Goal: Task Accomplishment & Management: Manage account settings

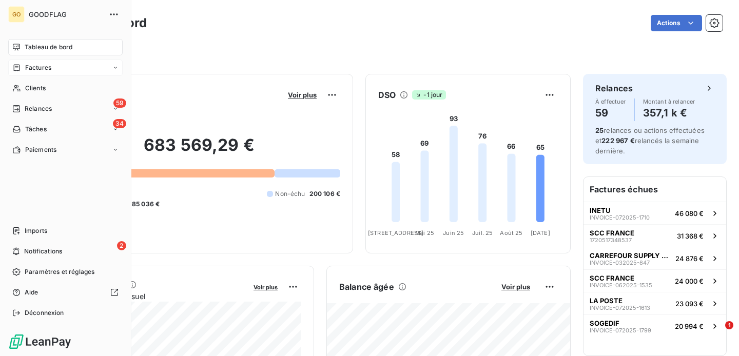
click at [39, 68] on span "Factures" at bounding box center [38, 67] width 26 height 9
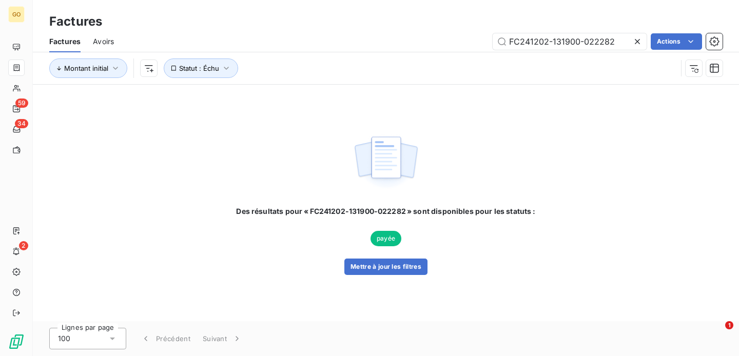
click at [637, 42] on icon at bounding box center [637, 41] width 5 height 5
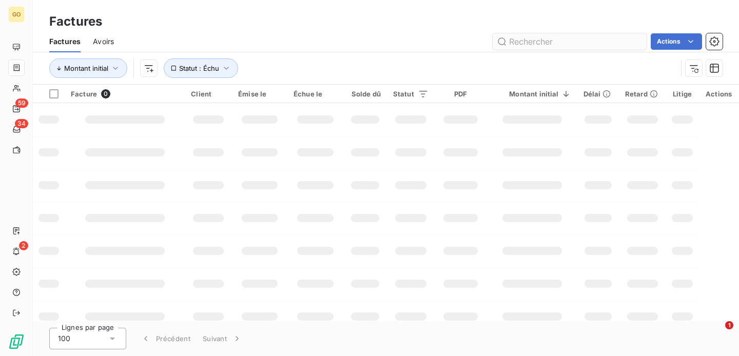
click at [532, 41] on input "text" at bounding box center [569, 41] width 154 height 16
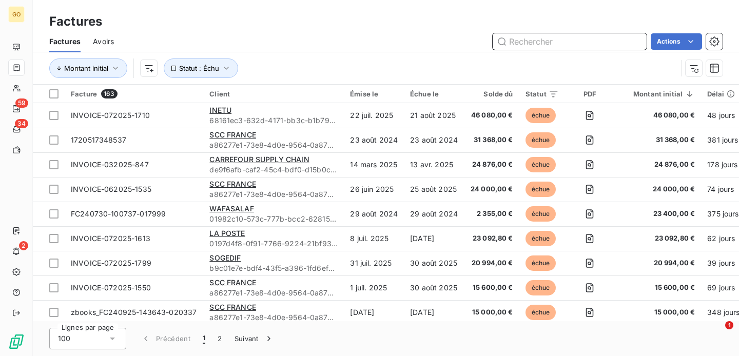
paste input "INVOICE-082025-1807"
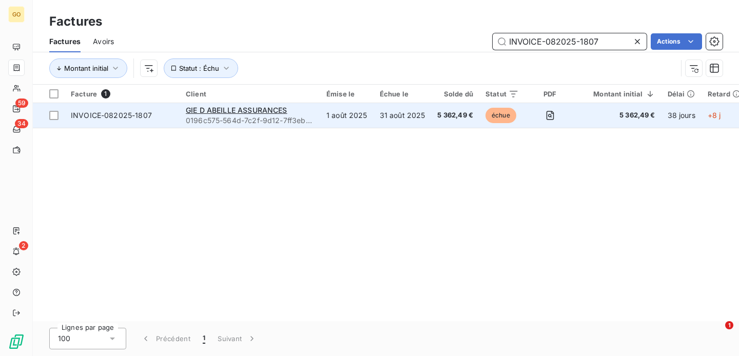
type input "INVOICE-082025-1807"
click at [116, 116] on span "INVOICE-082025-1807" at bounding box center [111, 115] width 81 height 9
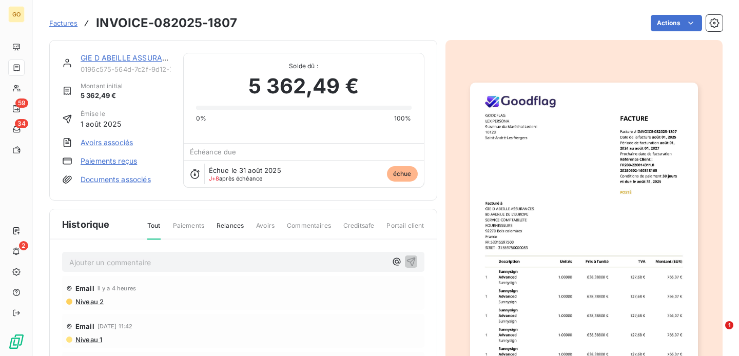
scroll to position [12, 0]
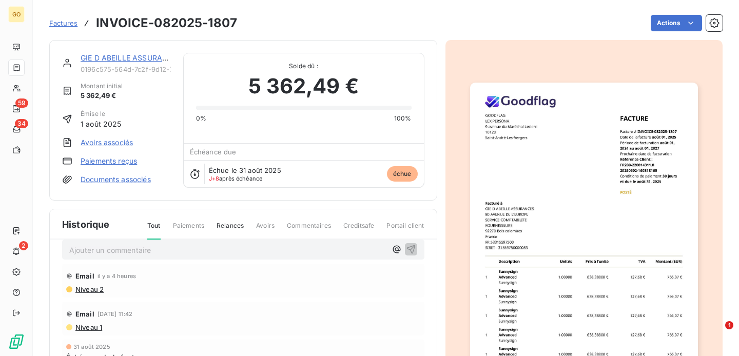
click at [229, 226] on span "Relances" at bounding box center [229, 229] width 27 height 17
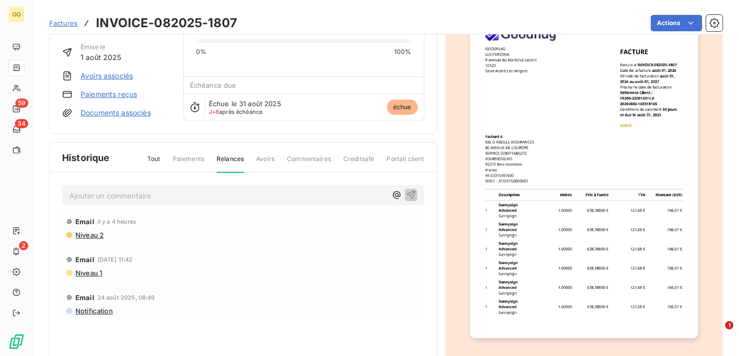
scroll to position [0, 0]
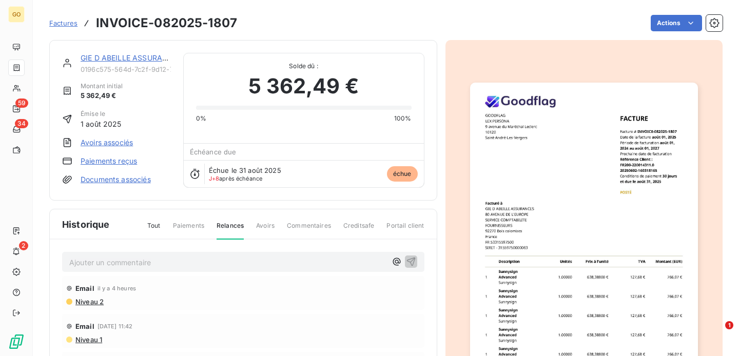
click at [145, 58] on link "GIE D ABEILLE ASSURANCES" at bounding box center [132, 57] width 102 height 9
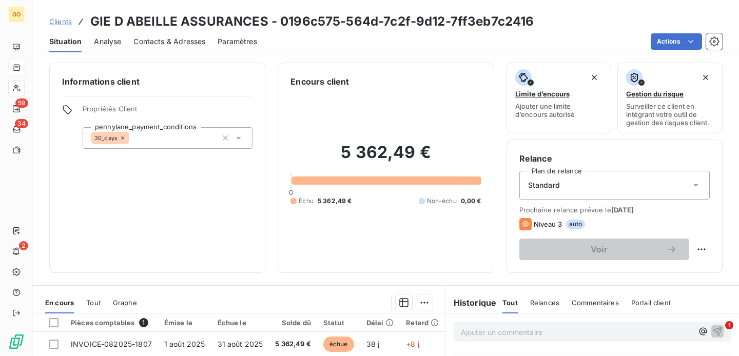
click at [153, 42] on span "Contacts & Adresses" at bounding box center [169, 41] width 72 height 10
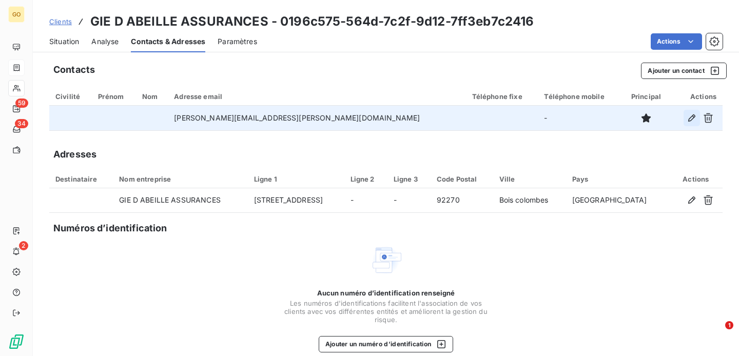
click at [692, 120] on icon "button" at bounding box center [691, 118] width 10 height 10
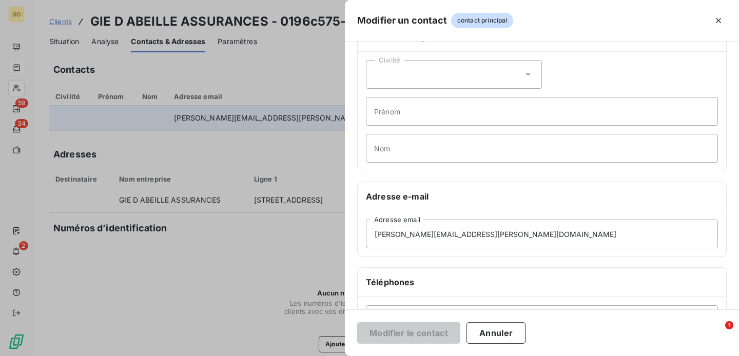
scroll to position [32, 0]
click at [480, 328] on button "Annuler" at bounding box center [495, 333] width 59 height 22
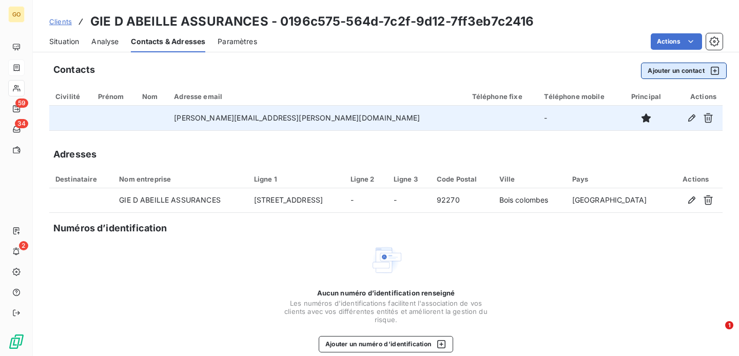
click at [670, 72] on button "Ajouter un contact" at bounding box center [684, 71] width 86 height 16
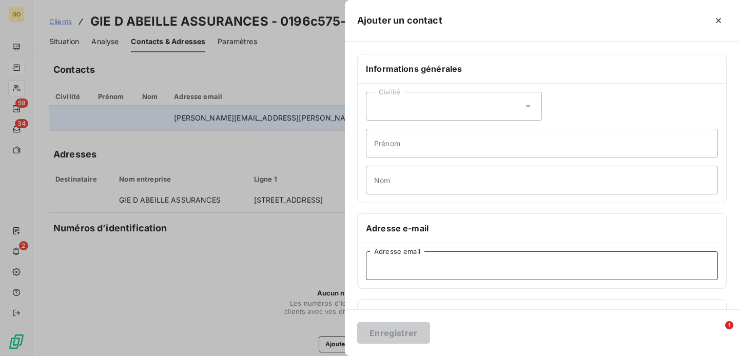
click at [391, 273] on input "Adresse email" at bounding box center [542, 265] width 352 height 29
paste input "INVOICE-082025-1807"
type input "INVOICE-082025-1807"
click at [391, 273] on input "INVOICE-082025-1807" at bounding box center [542, 265] width 352 height 29
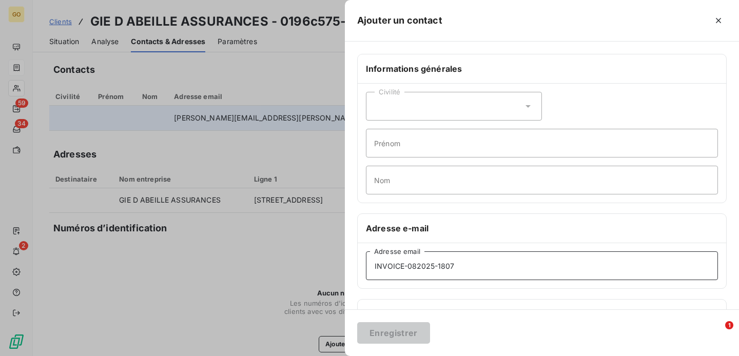
click at [391, 273] on input "INVOICE-082025-1807" at bounding box center [542, 265] width 352 height 29
paste input "[EMAIL_ADDRESS][DOMAIN_NAME]"
type input "[EMAIL_ADDRESS][DOMAIN_NAME]"
click at [401, 331] on button "Enregistrer" at bounding box center [393, 333] width 73 height 22
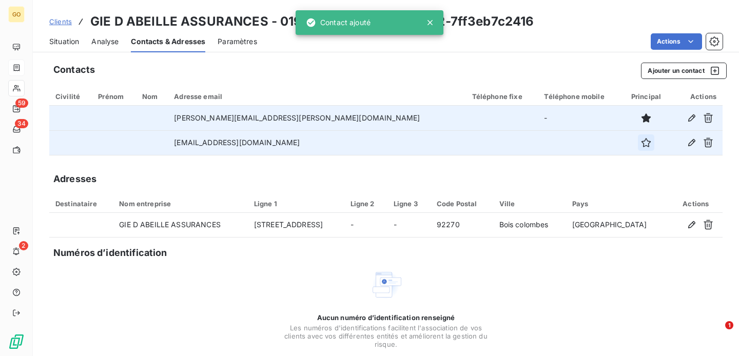
click at [641, 145] on icon "button" at bounding box center [645, 142] width 9 height 9
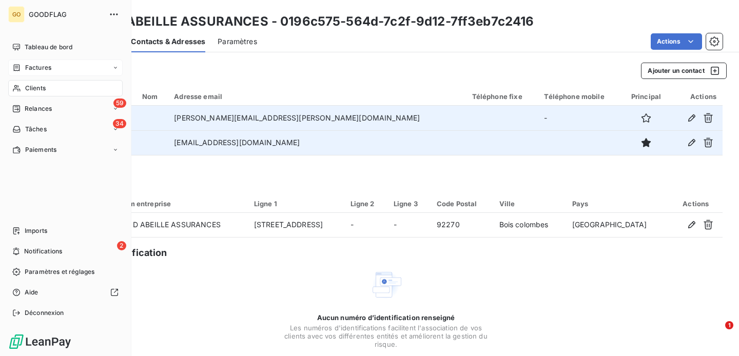
click at [35, 63] on span "Factures" at bounding box center [38, 67] width 26 height 9
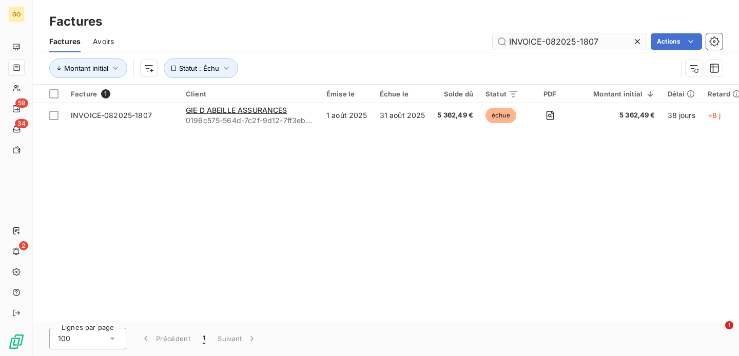
click at [568, 41] on input "INVOICE-082025-1807" at bounding box center [569, 41] width 154 height 16
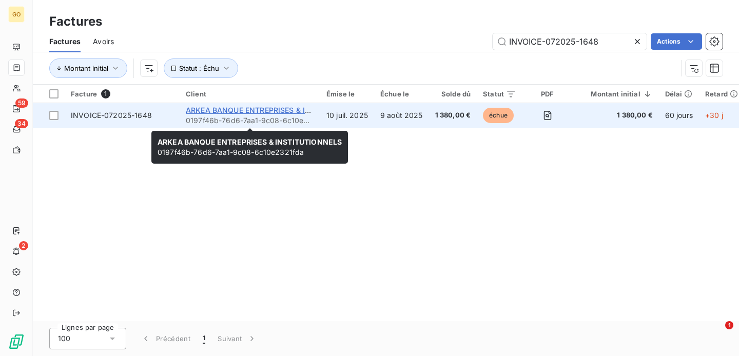
type input "INVOICE-072025-1648"
click at [223, 109] on span "ARKEA BANQUE ENTREPRISES & INSTITUTIONNELS" at bounding box center [277, 110] width 183 height 9
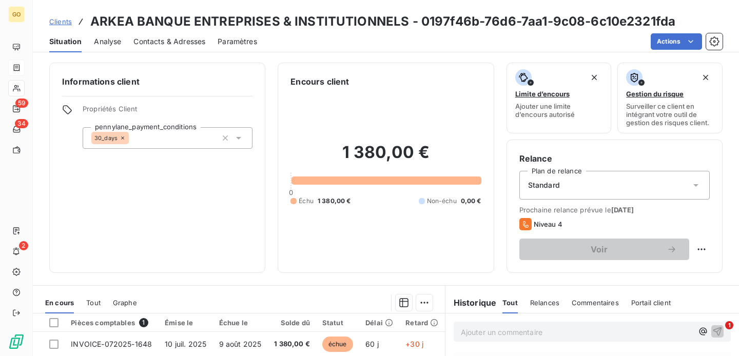
click at [185, 45] on span "Contacts & Adresses" at bounding box center [169, 41] width 72 height 10
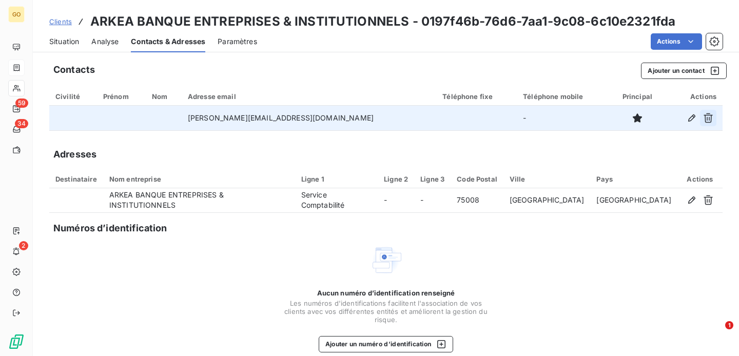
click at [705, 120] on icon "button" at bounding box center [708, 118] width 10 height 10
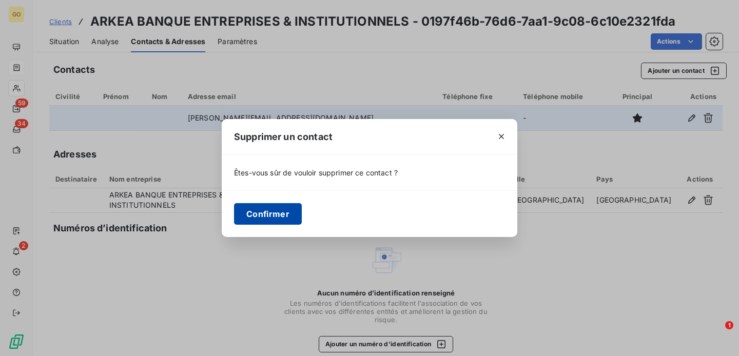
click at [281, 209] on button "Confirmer" at bounding box center [268, 214] width 68 height 22
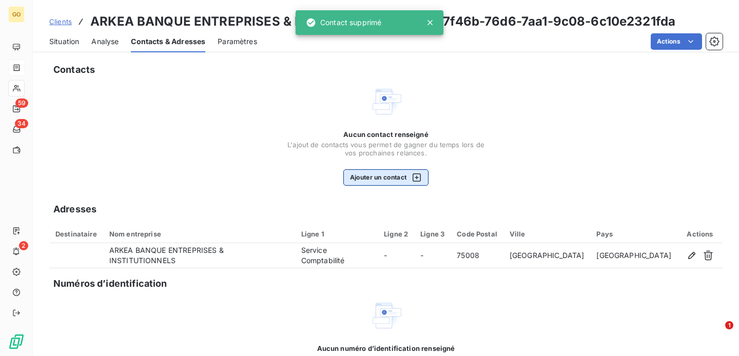
click at [357, 179] on button "Ajouter un contact" at bounding box center [386, 177] width 86 height 16
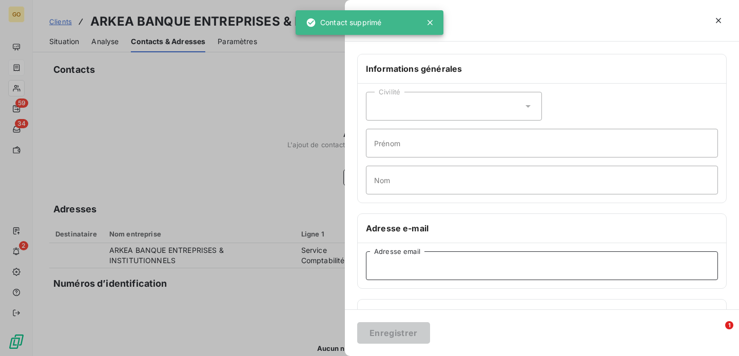
click at [405, 264] on input "Adresse email" at bounding box center [542, 265] width 352 height 29
paste input "[EMAIL_ADDRESS][DOMAIN_NAME]"
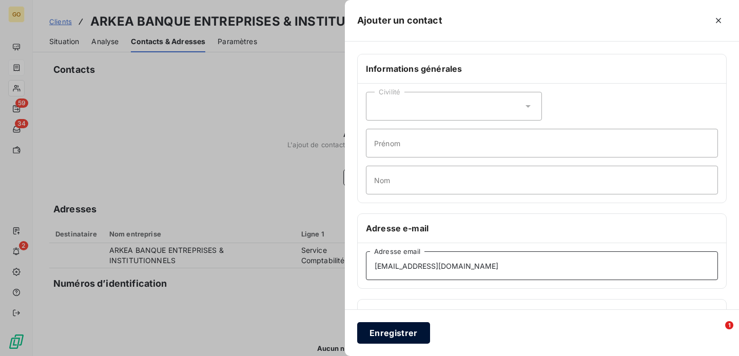
type input "[EMAIL_ADDRESS][DOMAIN_NAME]"
click at [395, 337] on button "Enregistrer" at bounding box center [393, 333] width 73 height 22
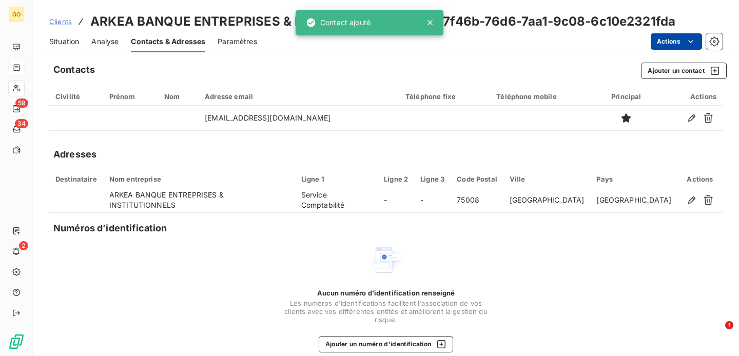
click at [692, 35] on html "GO 59 34 2 Clients ARKEA BANQUE ENTREPRISES & INSTITUTIONNELS - 0197f46b-76d6-7…" at bounding box center [369, 178] width 739 height 356
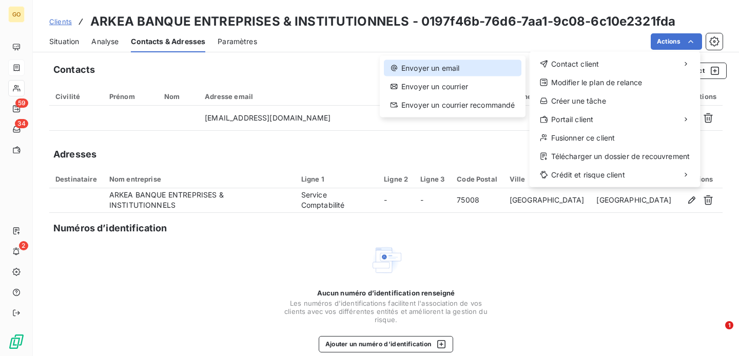
click at [443, 70] on div "Envoyer un email" at bounding box center [452, 68] width 137 height 16
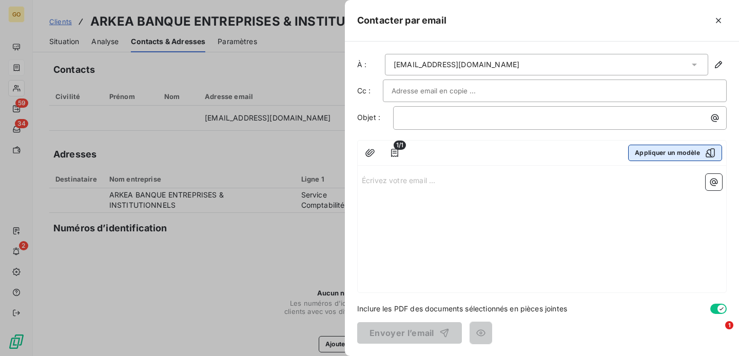
click at [658, 151] on button "Appliquer un modèle" at bounding box center [675, 153] width 94 height 16
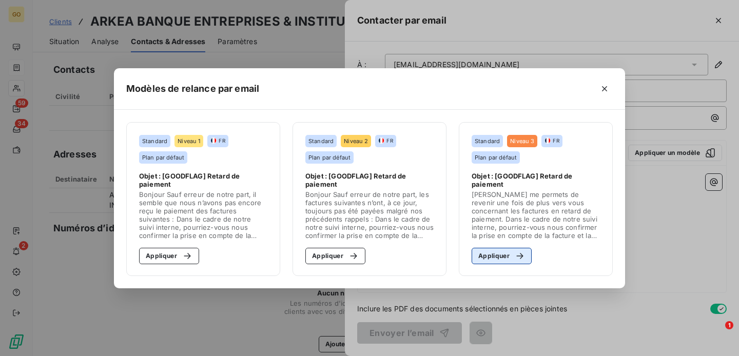
click at [511, 251] on div "button" at bounding box center [516, 256] width 15 height 10
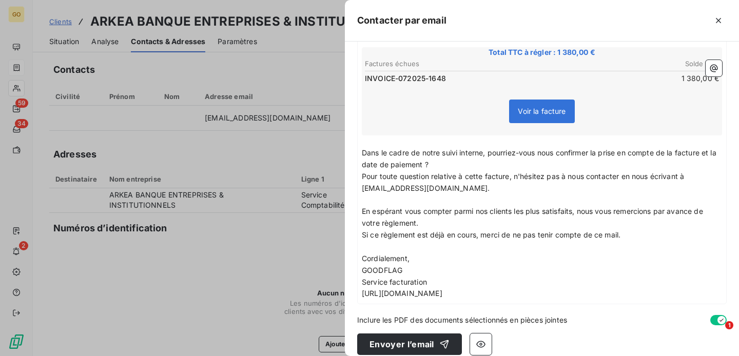
scroll to position [196, 0]
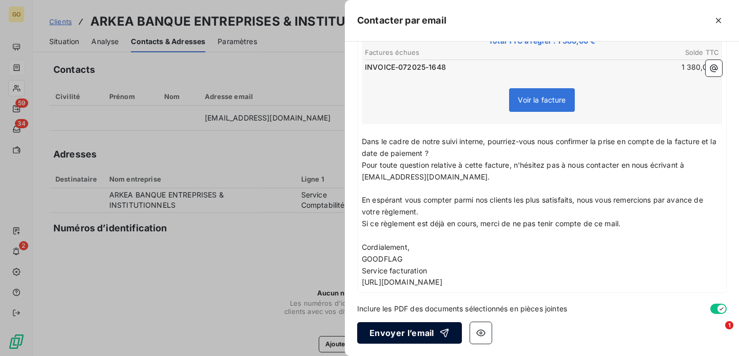
click at [428, 326] on button "Envoyer l’email" at bounding box center [409, 333] width 105 height 22
